Goal: Navigation & Orientation: Go to known website

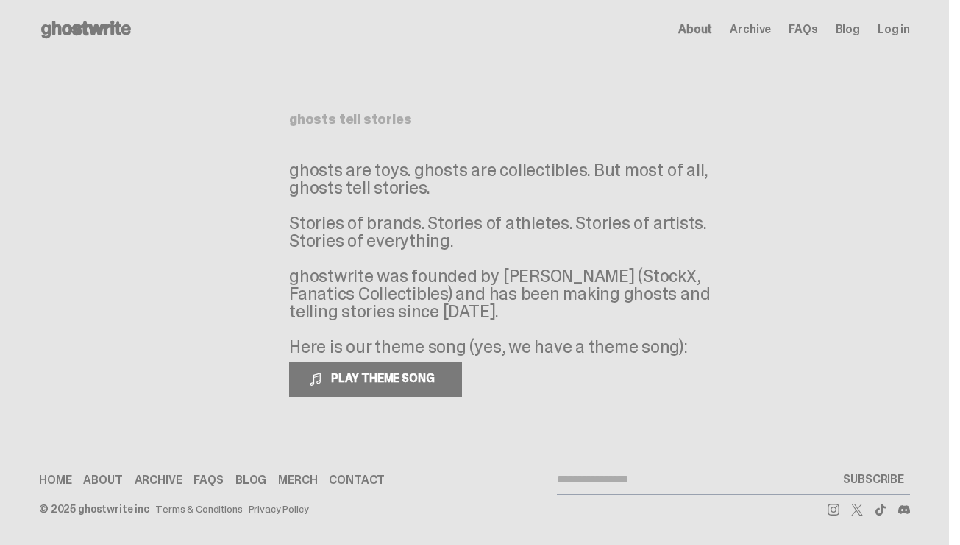
click at [57, 481] on link "Home" at bounding box center [55, 480] width 32 height 12
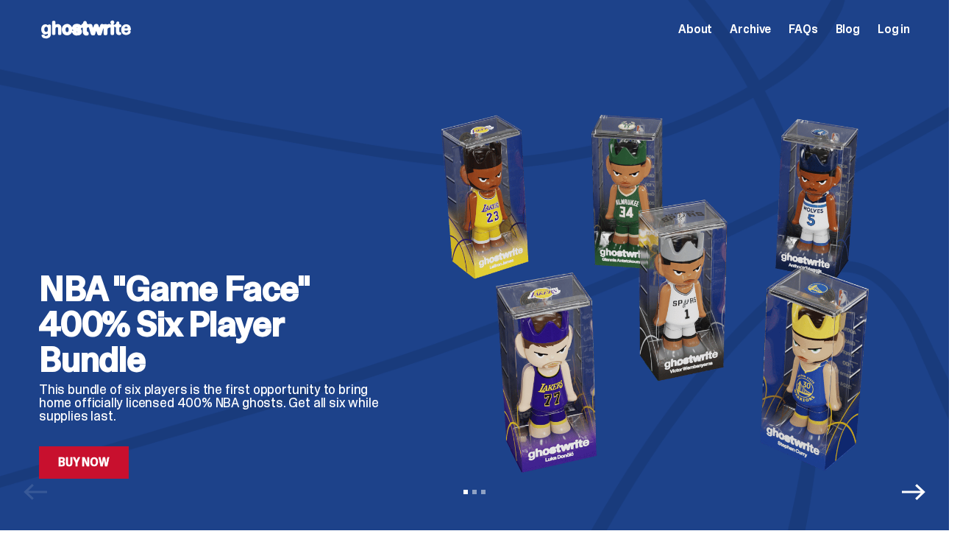
click at [926, 490] on icon "Next" at bounding box center [914, 492] width 24 height 16
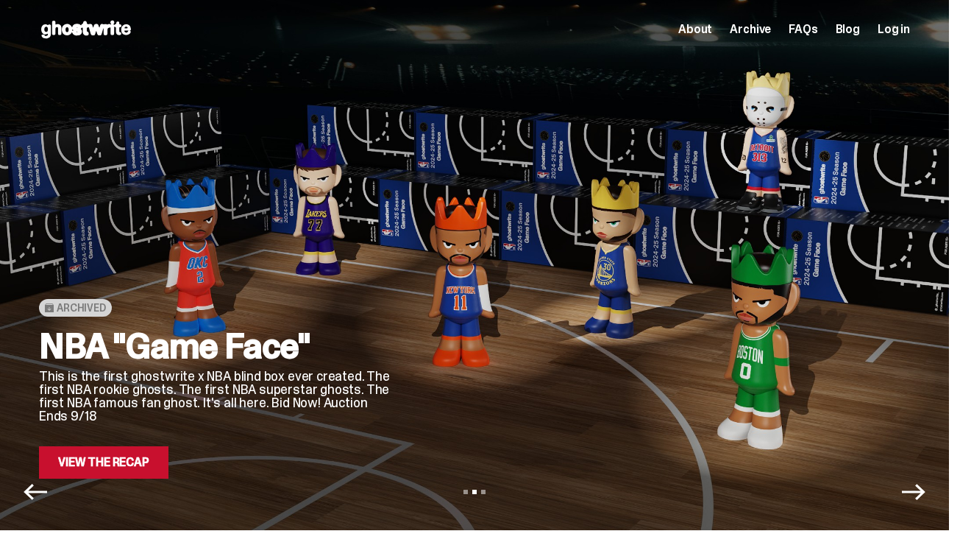
click at [926, 490] on icon "Next" at bounding box center [914, 492] width 24 height 16
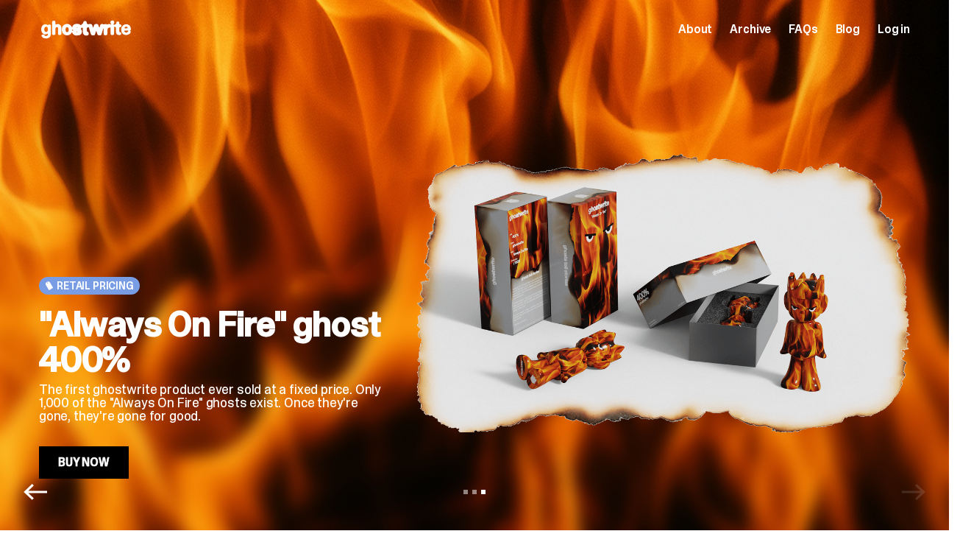
click at [704, 25] on span "About" at bounding box center [696, 30] width 34 height 12
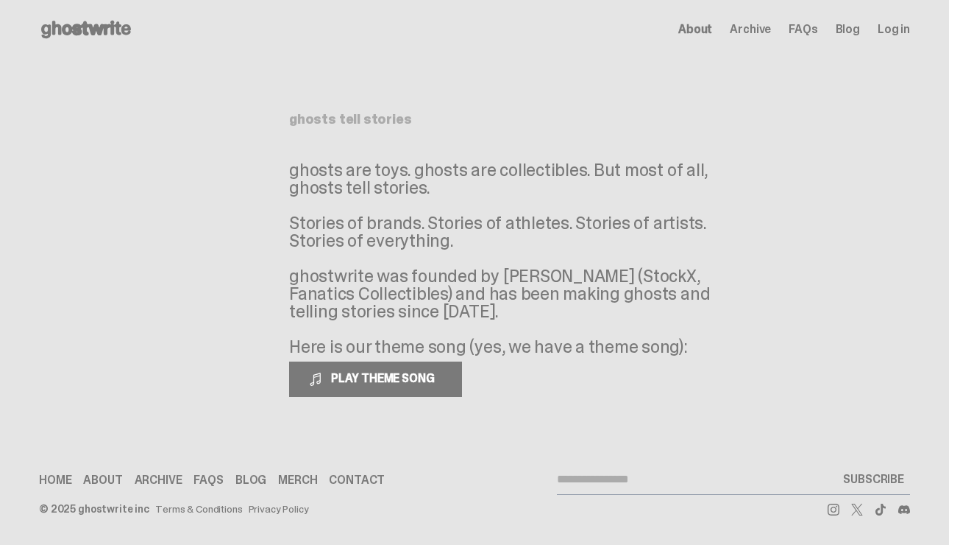
click at [835, 511] on icon at bounding box center [834, 509] width 12 height 12
